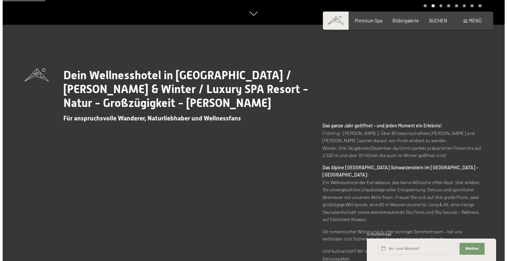
scroll to position [330, 0]
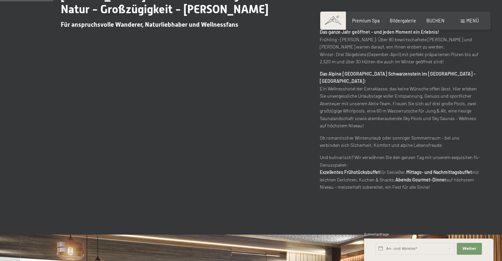
click at [471, 20] on span "Menü" at bounding box center [473, 21] width 13 height 6
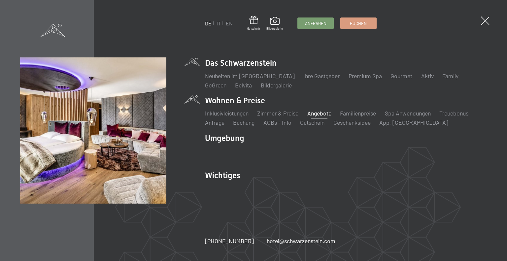
click at [319, 114] on link "Angebote" at bounding box center [319, 113] width 24 height 7
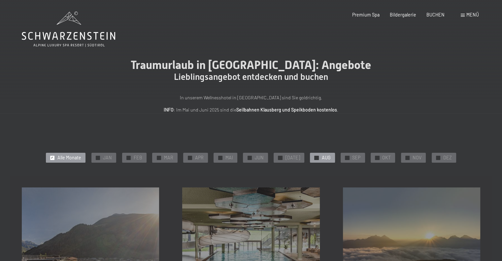
click at [314, 158] on div at bounding box center [316, 158] width 4 height 4
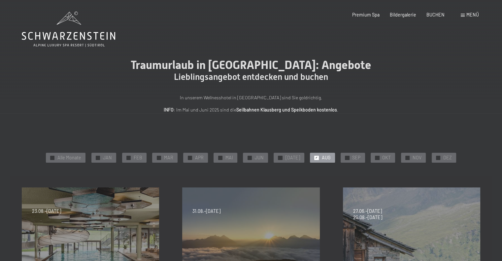
click at [322, 158] on span "AUG" at bounding box center [326, 158] width 9 height 7
click at [346, 158] on span "✓" at bounding box center [347, 158] width 3 height 4
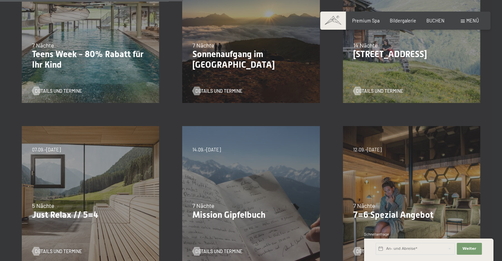
scroll to position [245, 0]
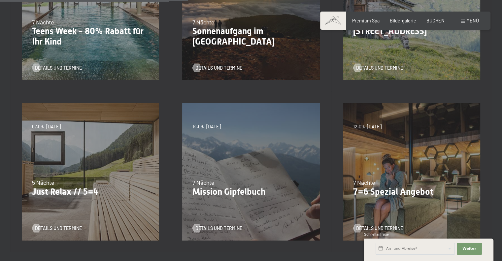
click at [80, 170] on div "07.09.–03.10.2025 21.12.–26.12.2025 11.01.–23.01.2026 08.03.–27.03.2026 08.11.–…" at bounding box center [90, 171] width 160 height 160
click at [55, 229] on span "Details und Termine" at bounding box center [65, 228] width 47 height 7
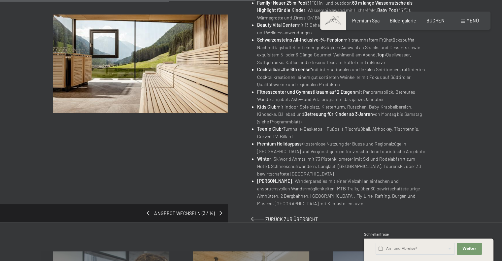
scroll to position [364, 0]
